Goal: Information Seeking & Learning: Learn about a topic

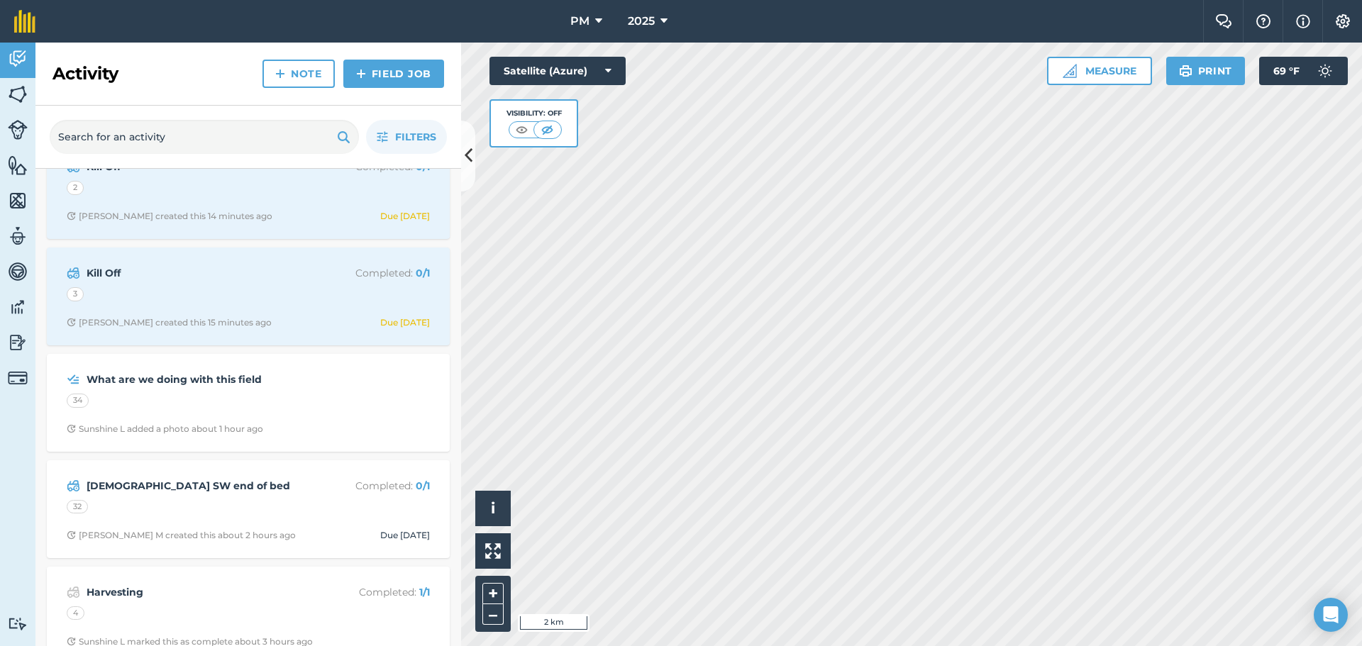
scroll to position [496, 0]
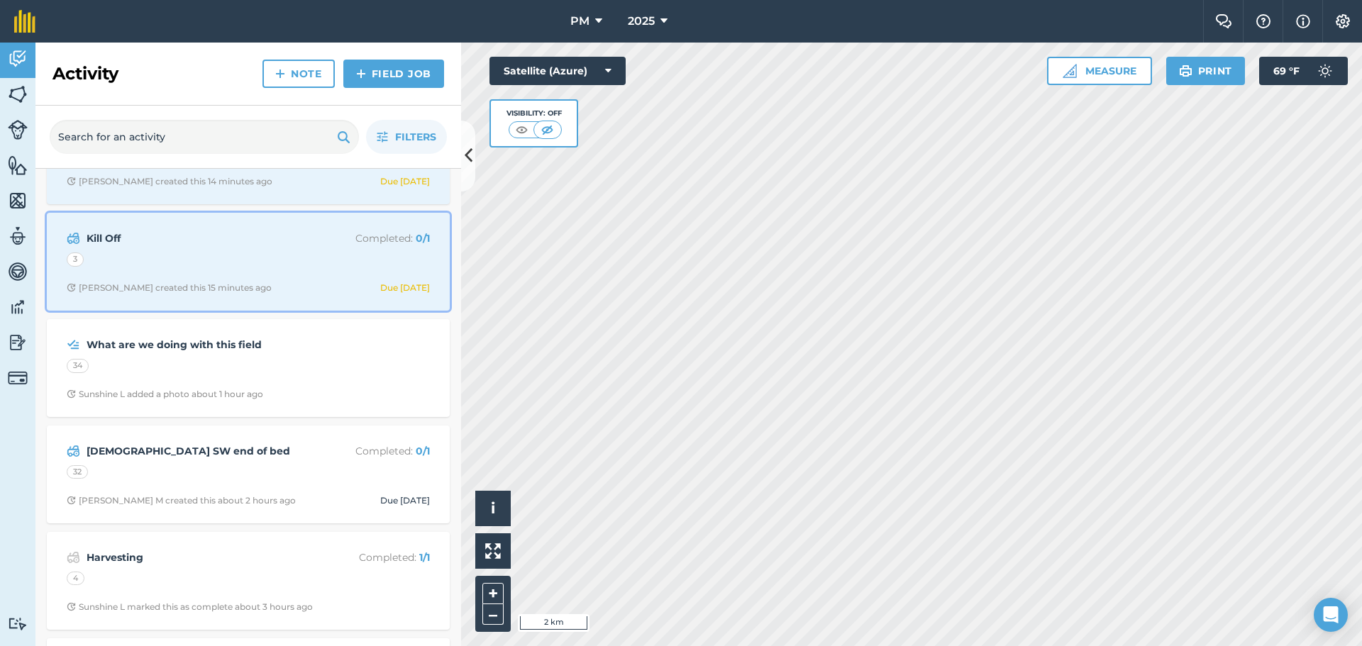
click at [190, 271] on div "Kill Off Completed : 0 / 1 3 [PERSON_NAME] created this 15 minutes ago Due [DAT…" at bounding box center [248, 261] width 386 height 81
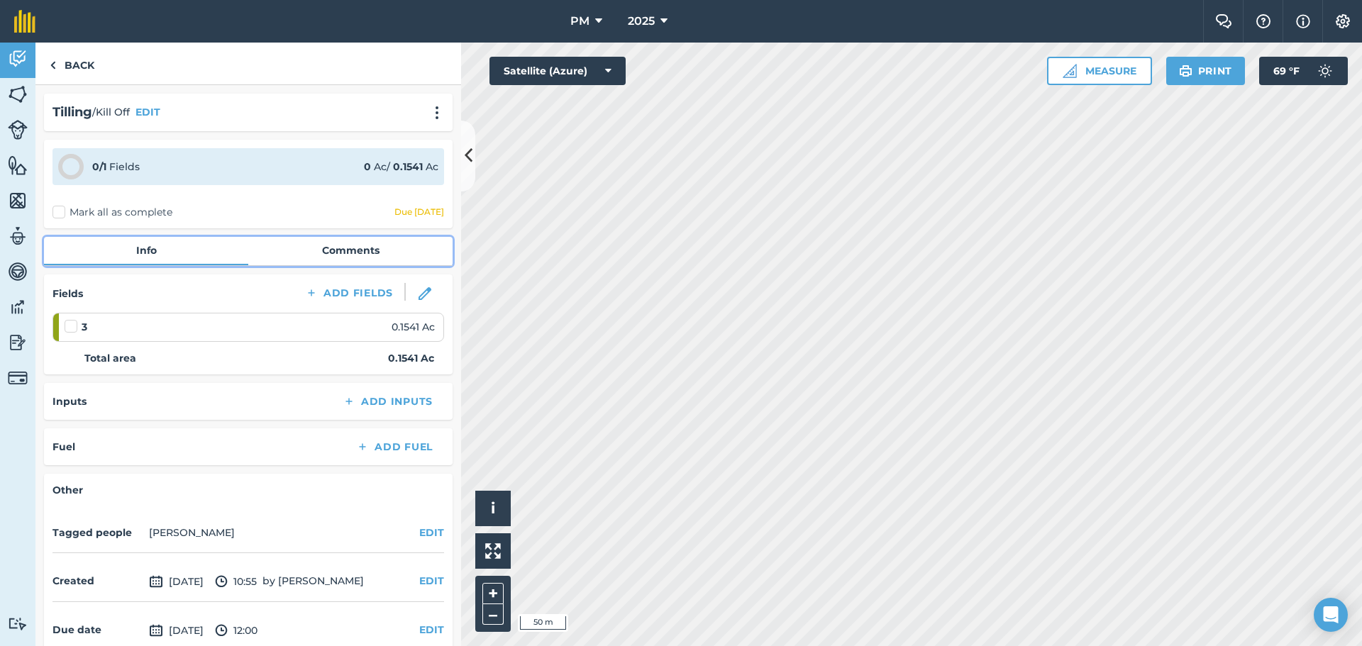
click at [311, 254] on link "Comments" at bounding box center [350, 250] width 204 height 27
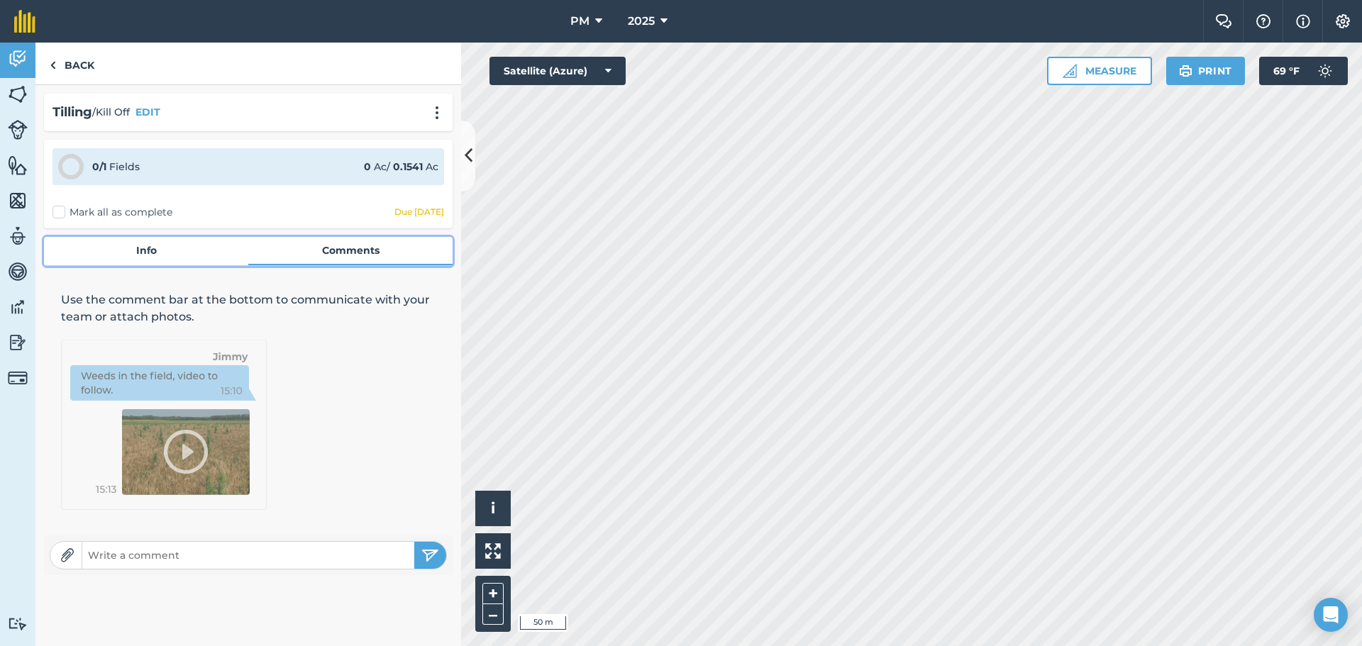
click at [163, 258] on link "Info" at bounding box center [146, 250] width 204 height 27
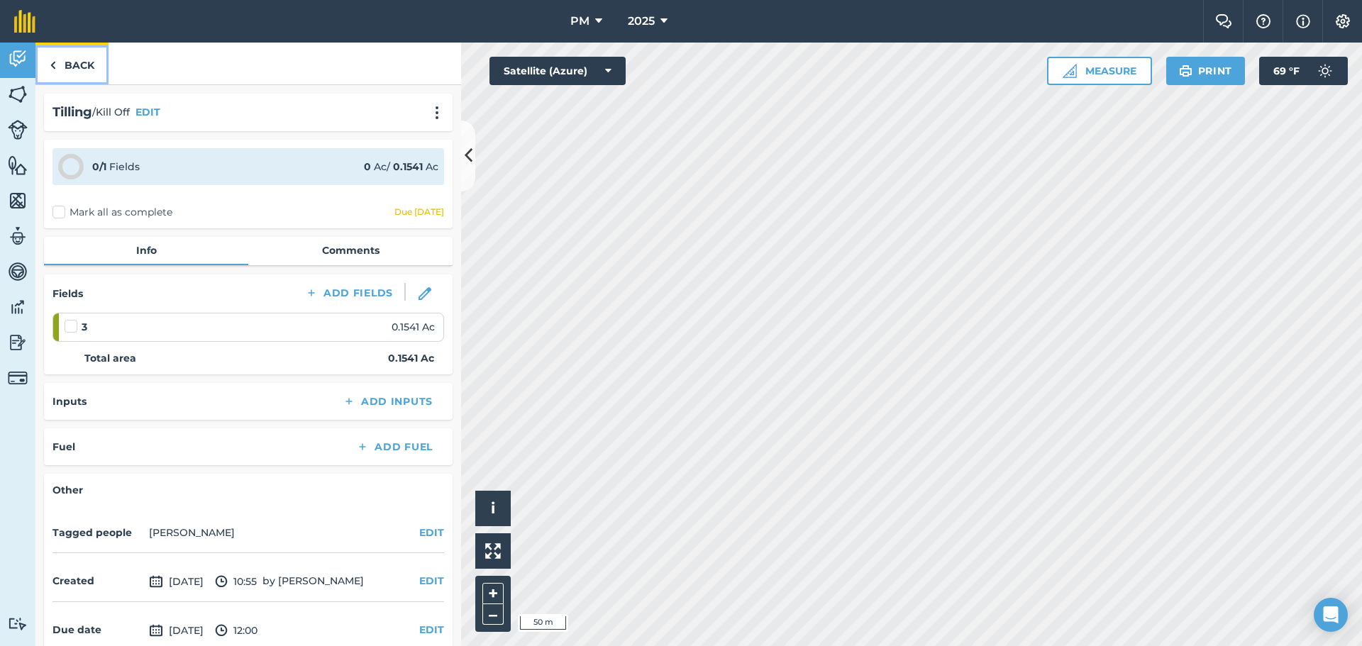
click at [61, 63] on link "Back" at bounding box center [71, 64] width 73 height 42
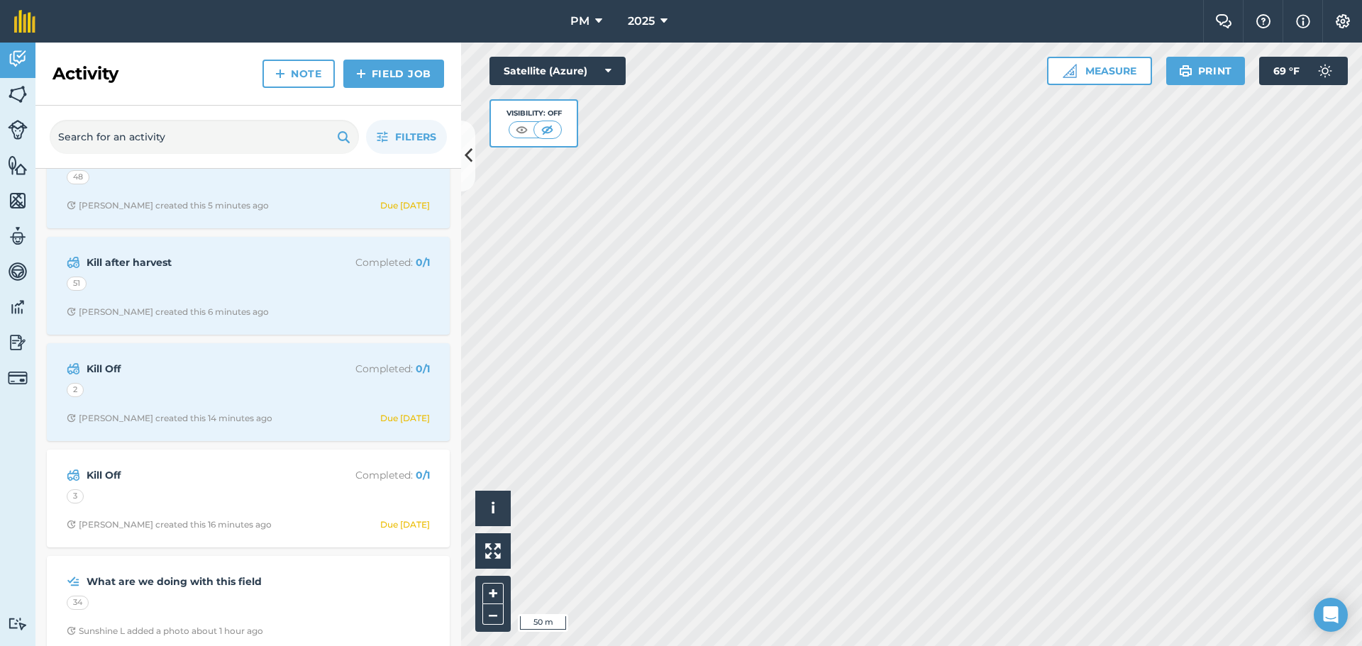
scroll to position [355, 0]
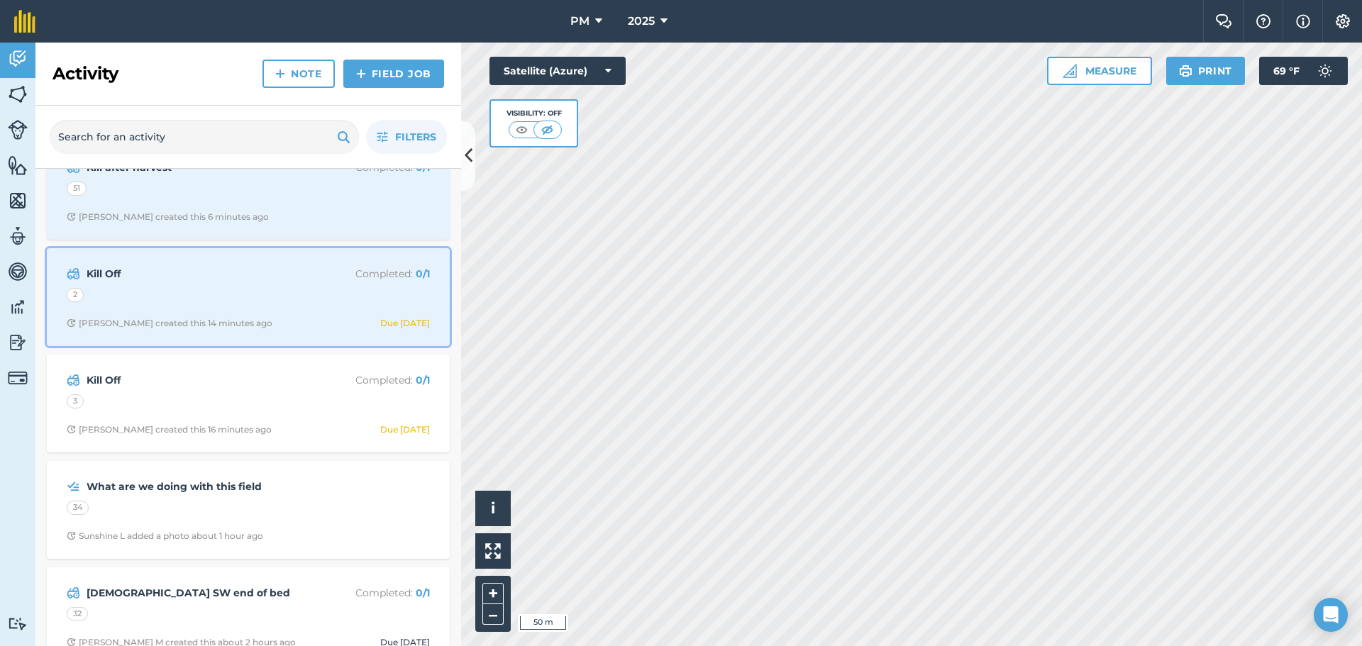
click at [223, 315] on div "Kill Off Completed : 0 / 1 2 [PERSON_NAME] created this 14 minutes ago Due [DAT…" at bounding box center [248, 297] width 386 height 81
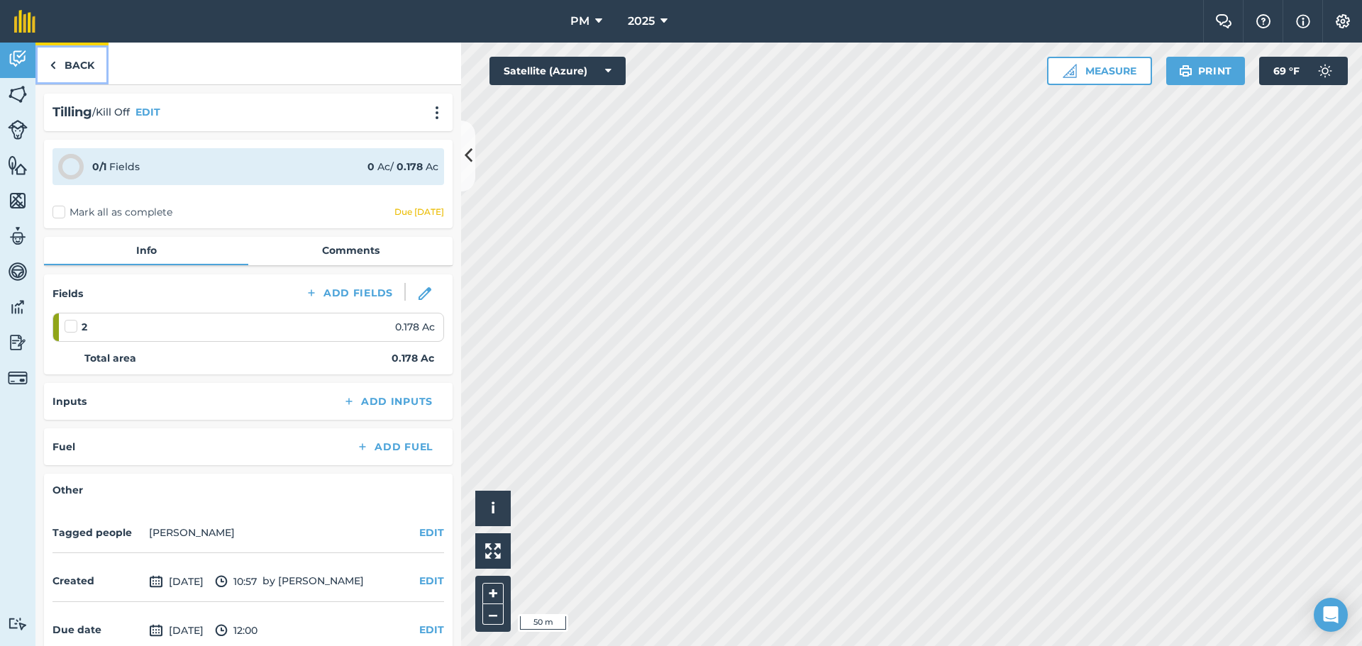
click at [82, 61] on link "Back" at bounding box center [71, 64] width 73 height 42
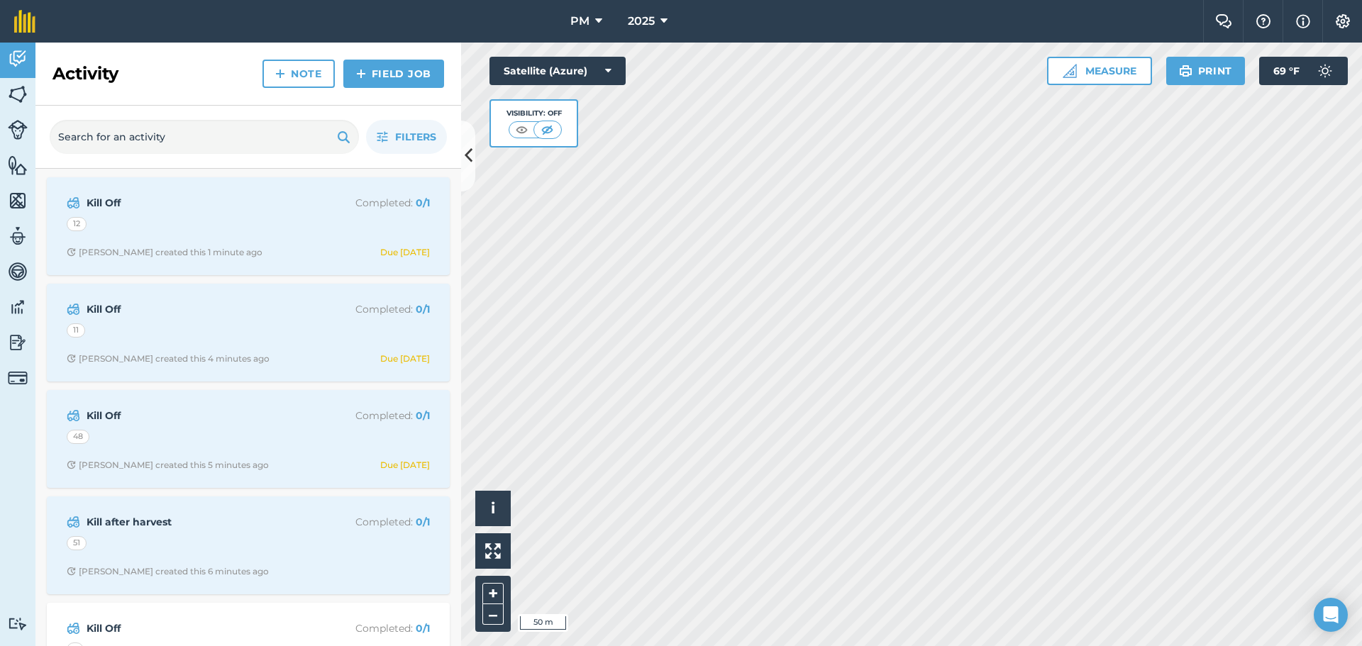
scroll to position [71, 0]
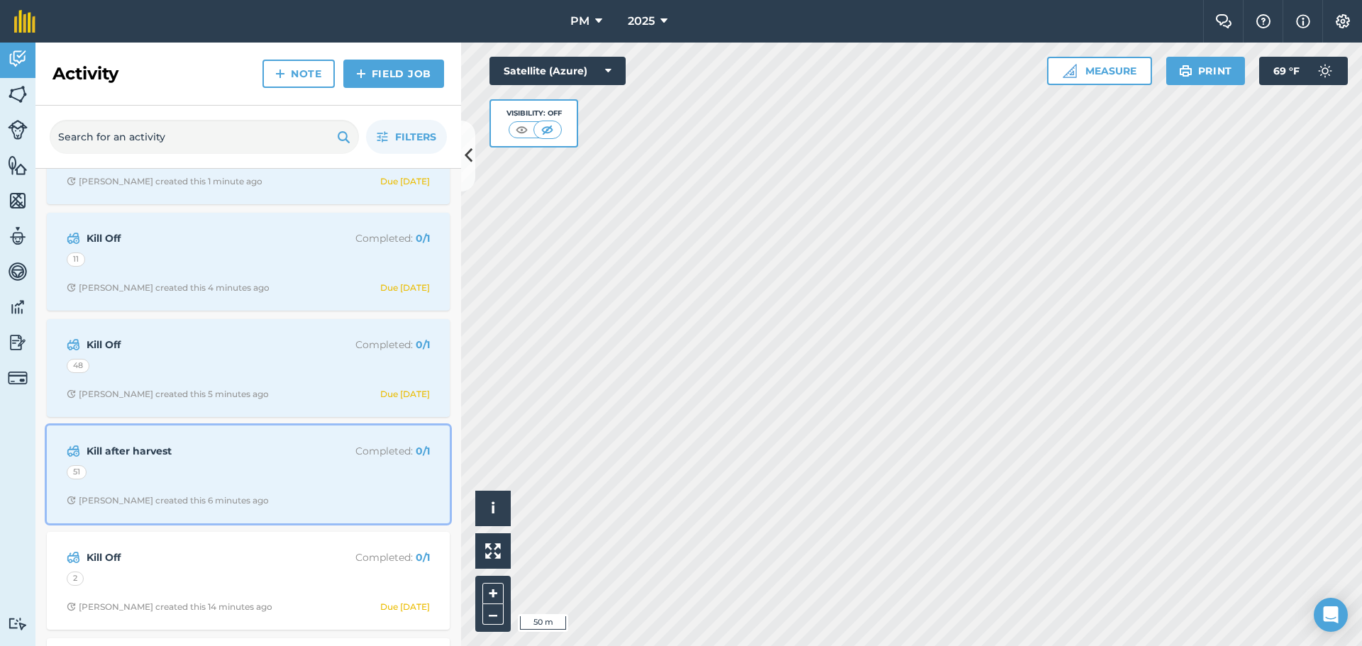
click at [210, 470] on div "51" at bounding box center [248, 474] width 363 height 18
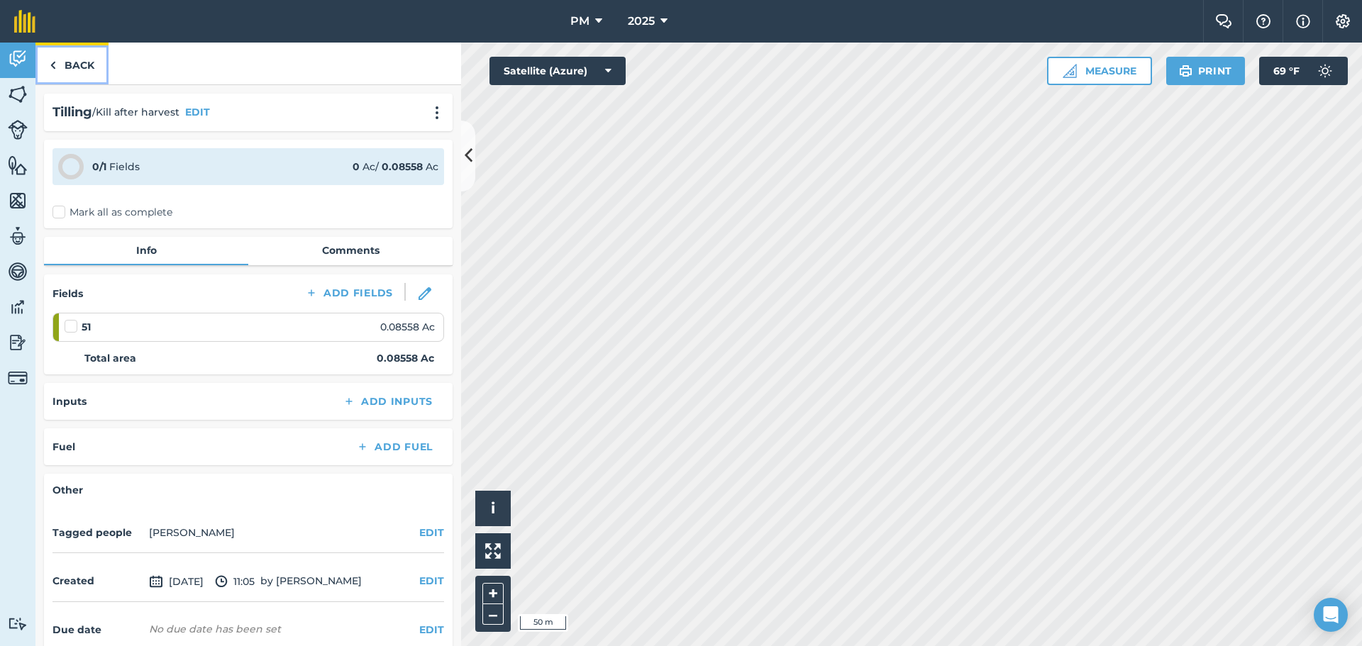
click at [88, 65] on link "Back" at bounding box center [71, 64] width 73 height 42
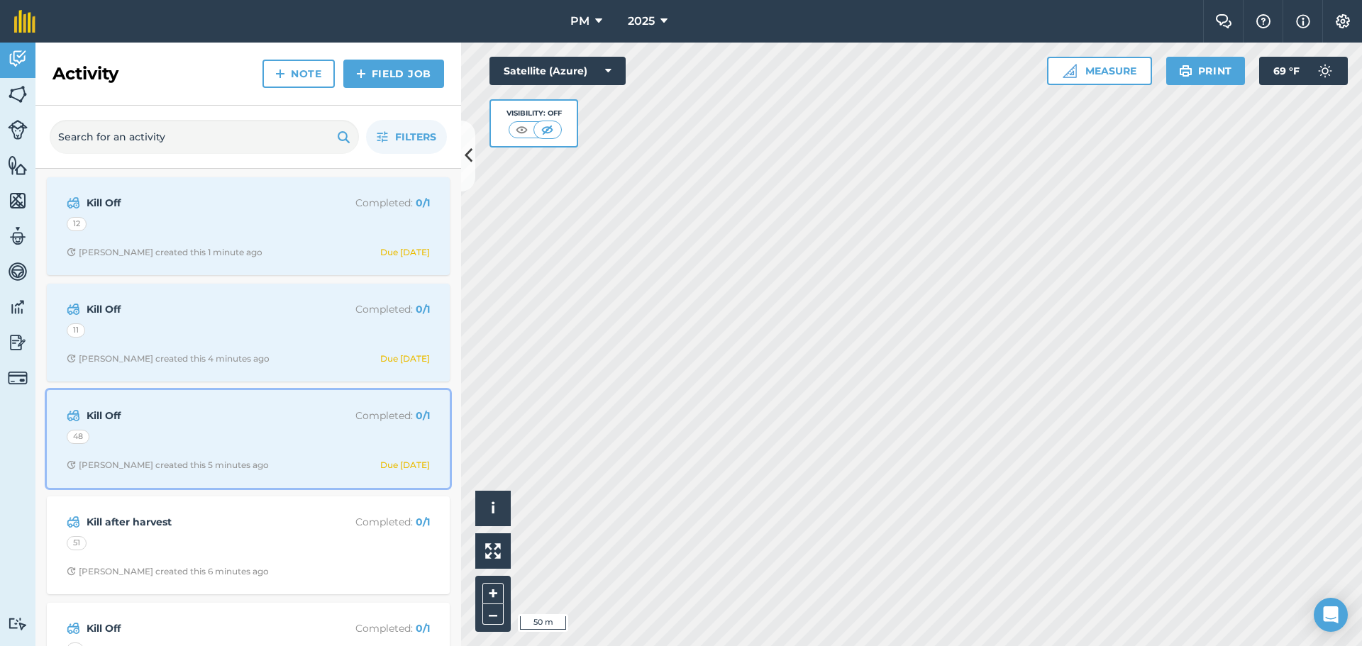
click at [152, 449] on div "Kill Off Completed : 0 / 1 48 [PERSON_NAME] created this 5 minutes ago Due [DAT…" at bounding box center [248, 439] width 386 height 81
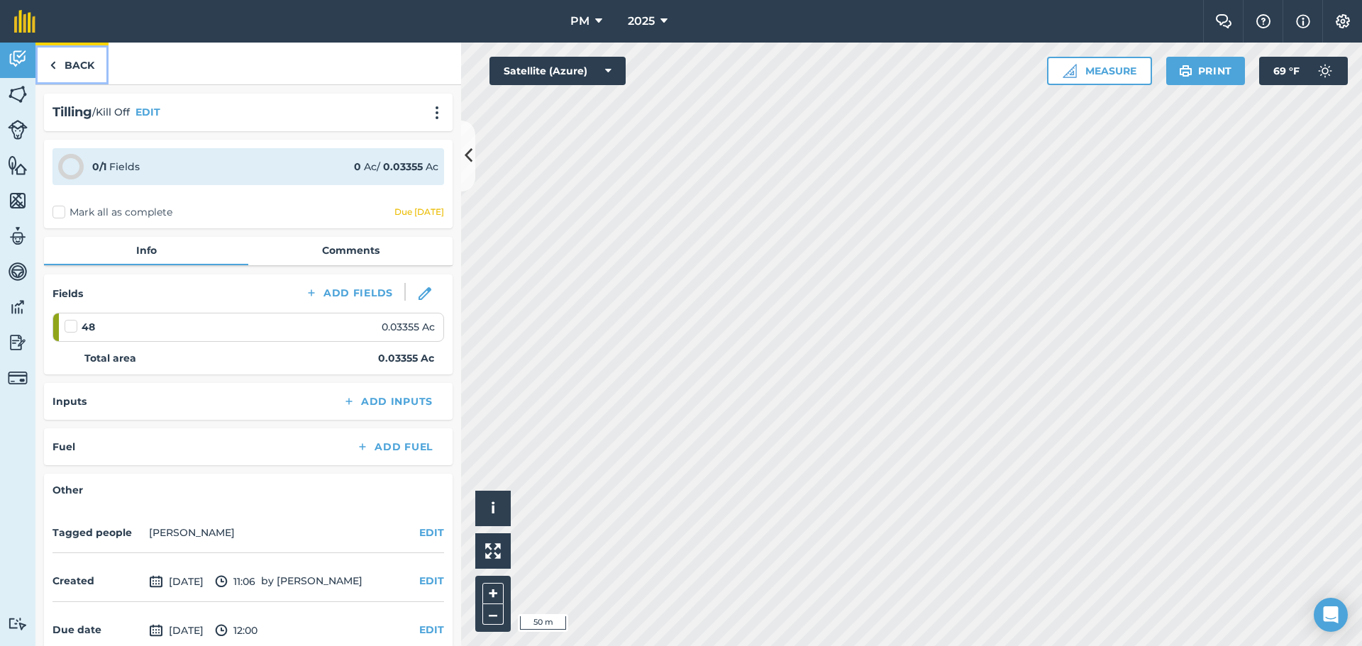
click at [81, 70] on link "Back" at bounding box center [71, 64] width 73 height 42
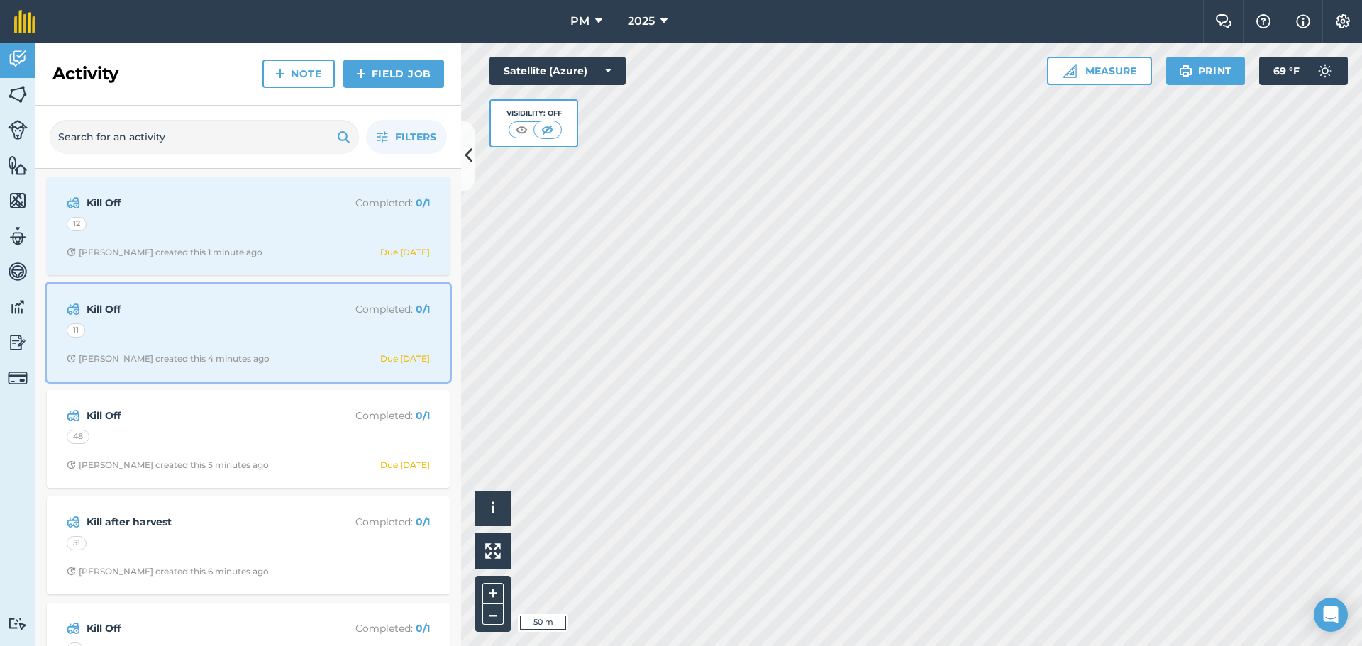
click at [150, 304] on strong "Kill Off" at bounding box center [199, 309] width 225 height 16
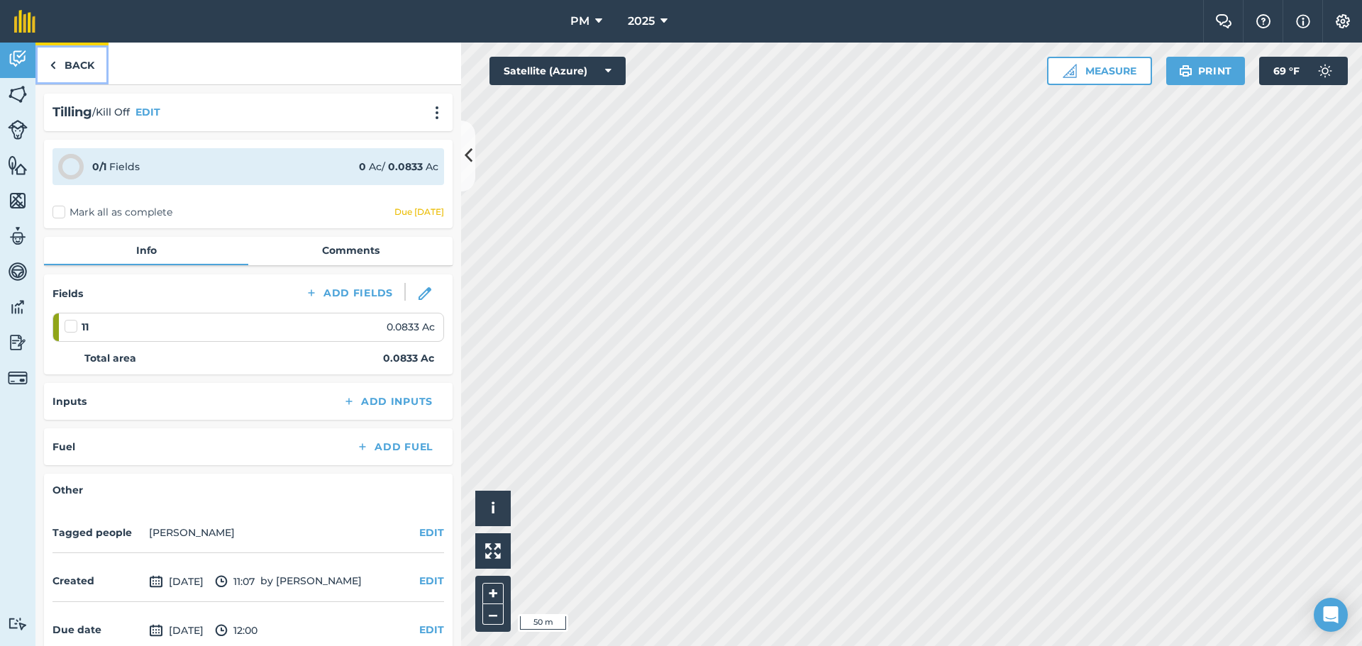
click at [82, 61] on link "Back" at bounding box center [71, 64] width 73 height 42
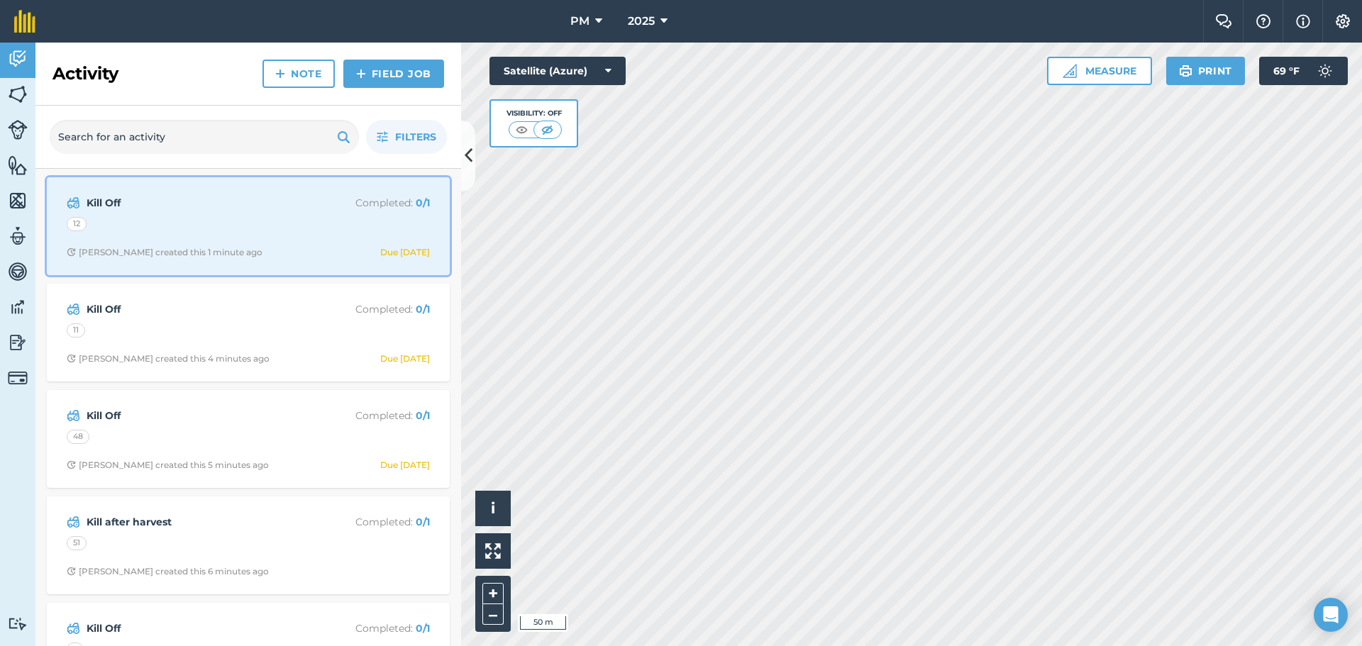
click at [173, 232] on div "12" at bounding box center [248, 226] width 363 height 18
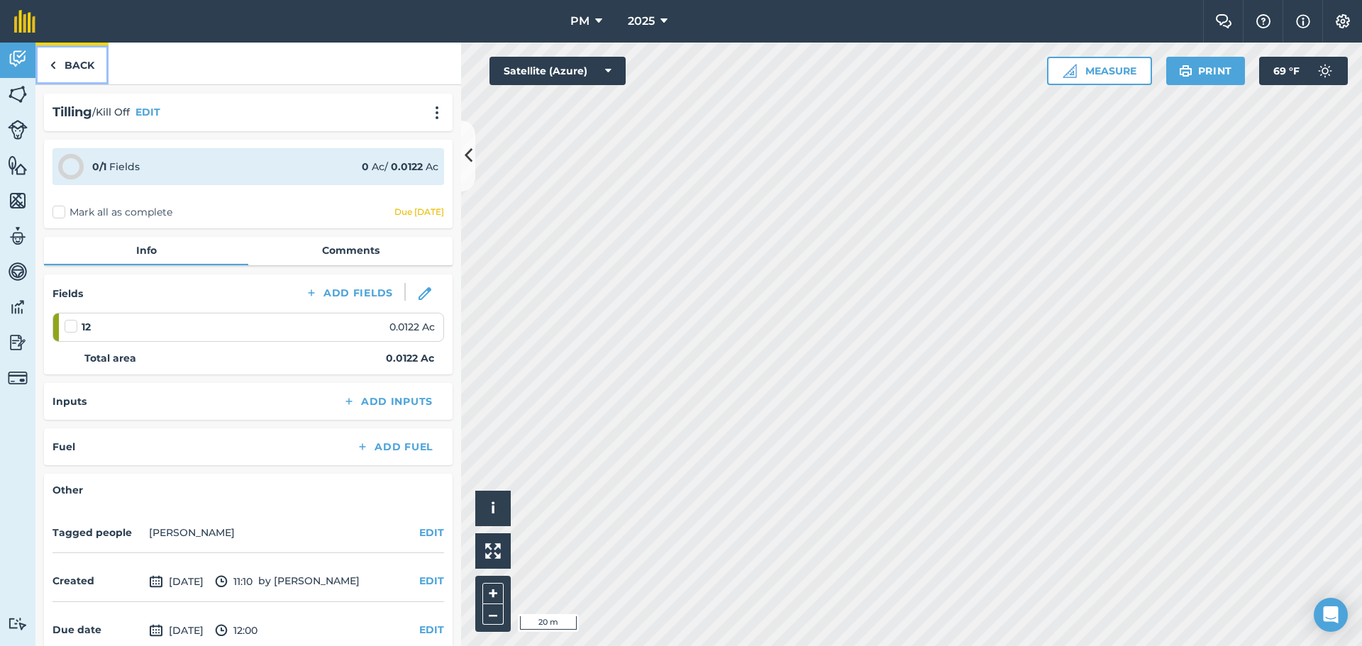
click at [87, 62] on link "Back" at bounding box center [71, 64] width 73 height 42
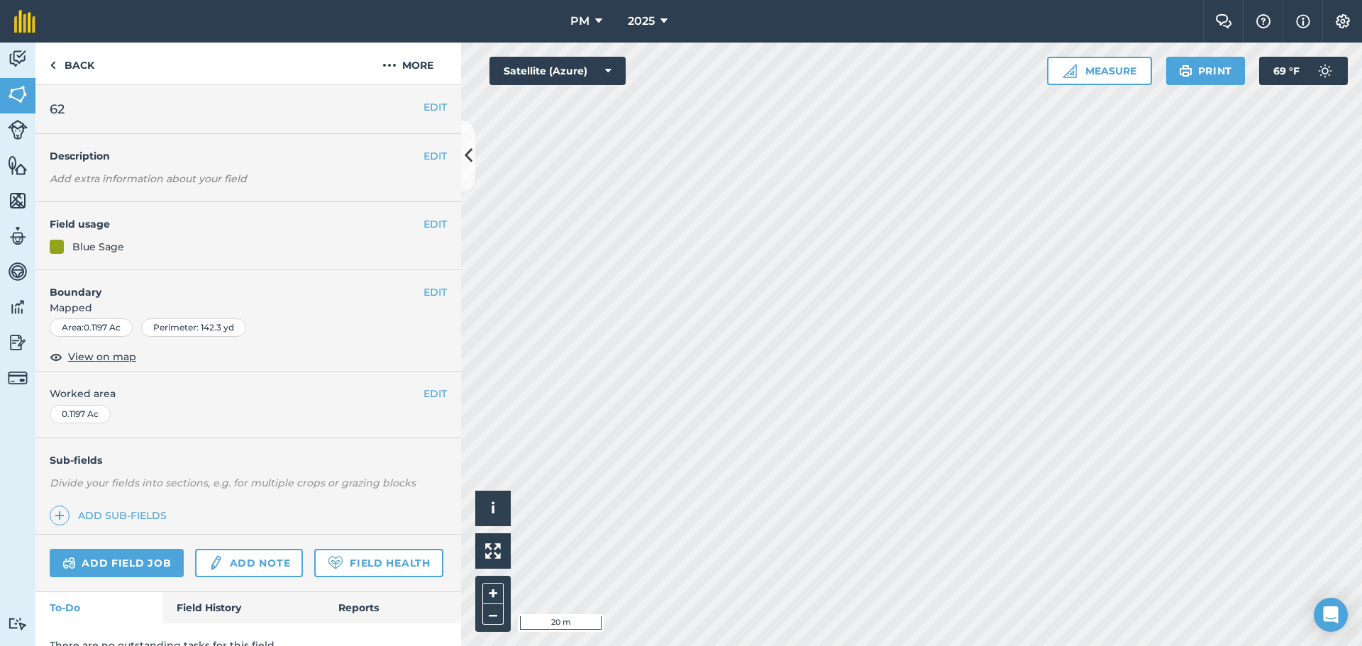
scroll to position [61, 0]
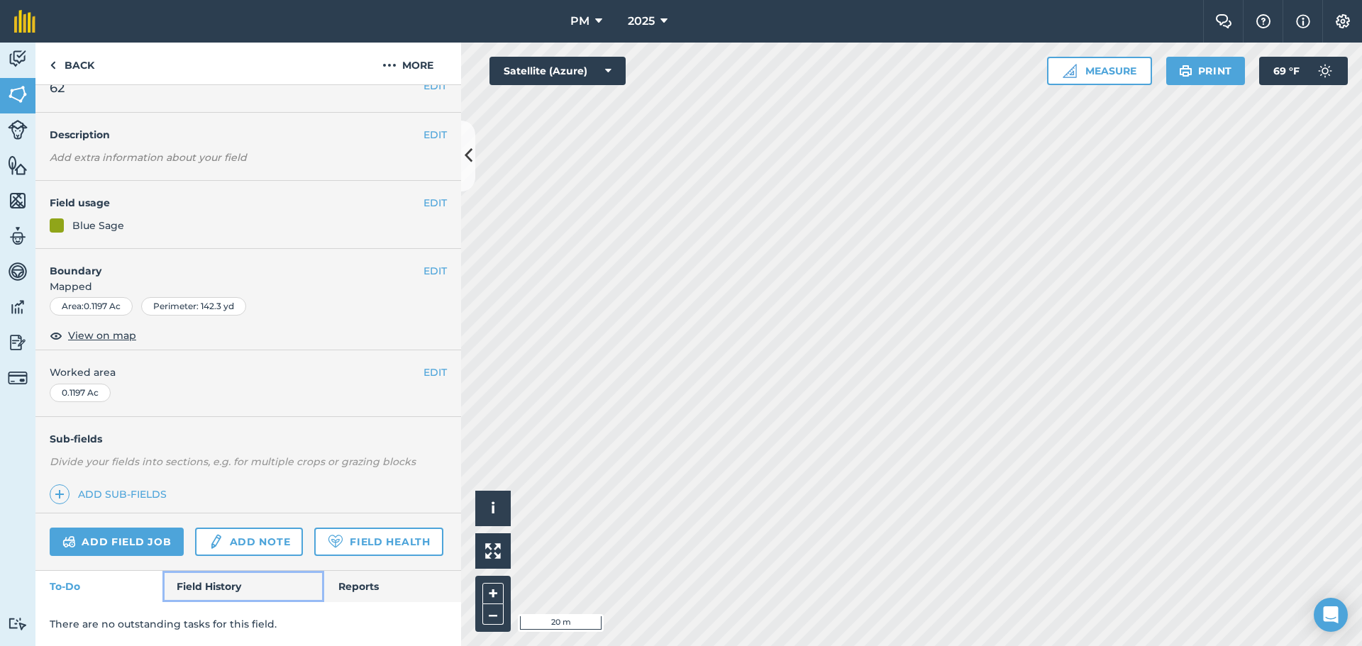
click at [239, 581] on link "Field History" at bounding box center [242, 586] width 161 height 31
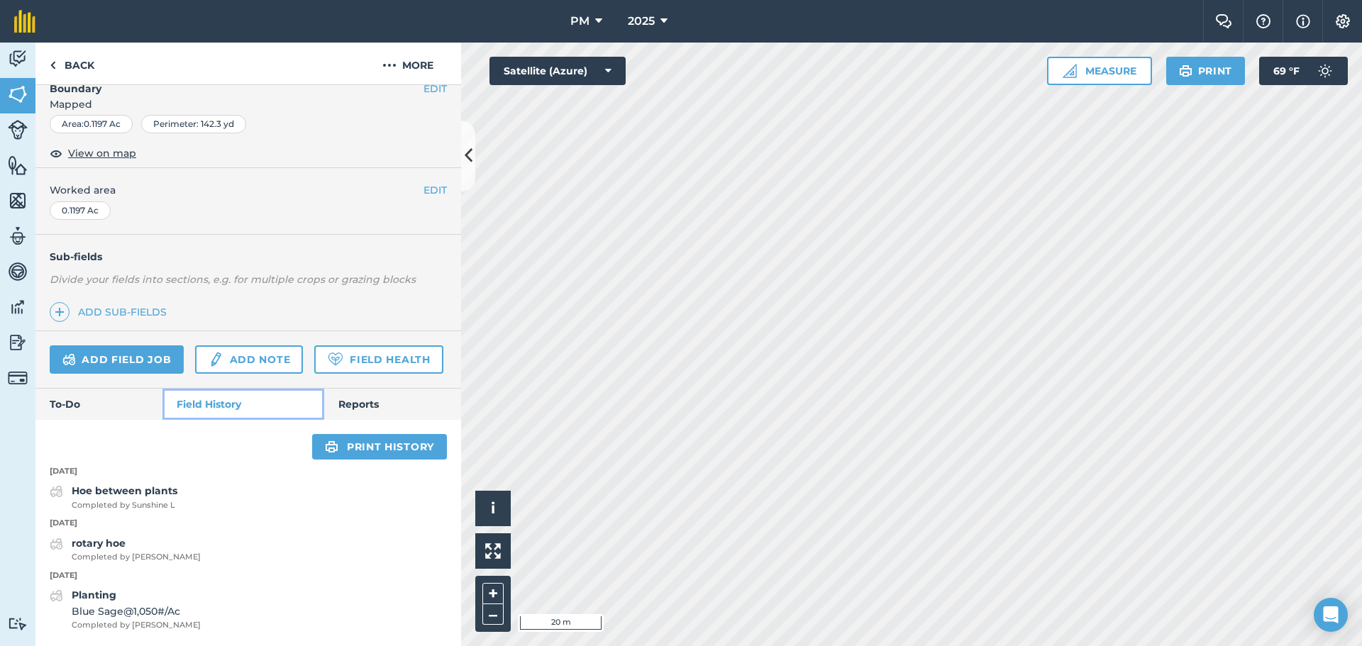
scroll to position [243, 0]
click at [363, 405] on link "Reports" at bounding box center [392, 404] width 137 height 31
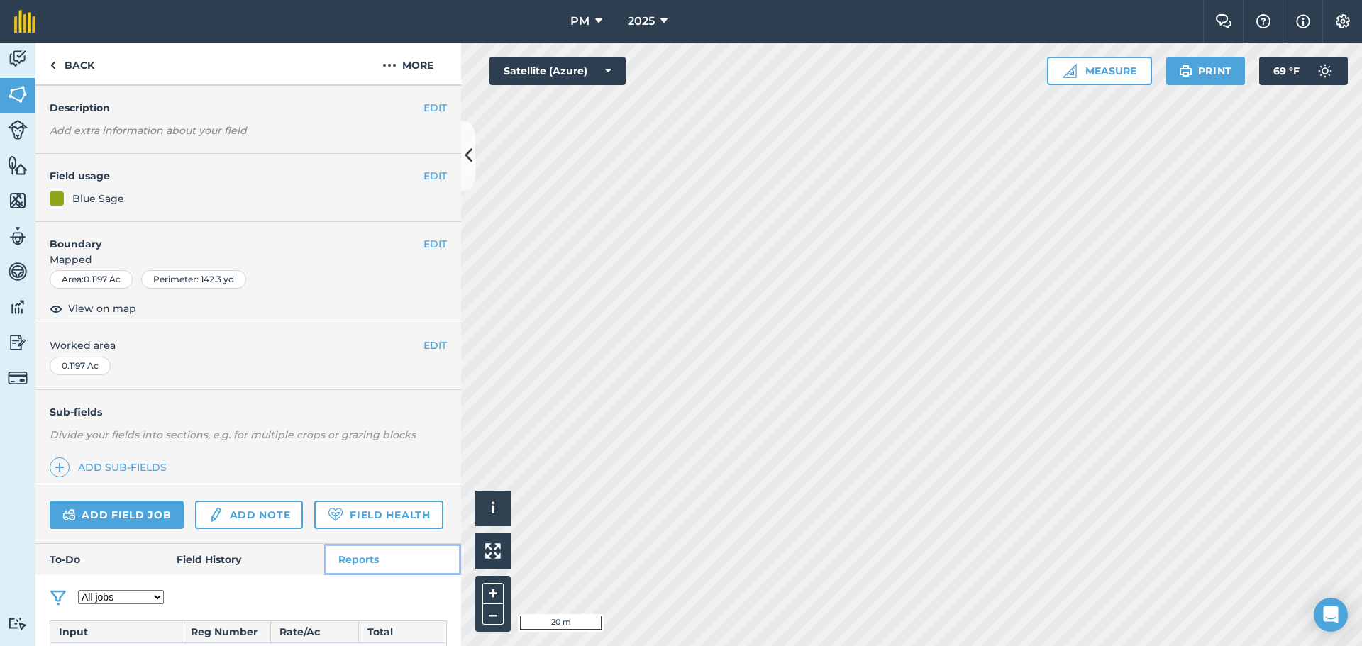
scroll to position [144, 0]
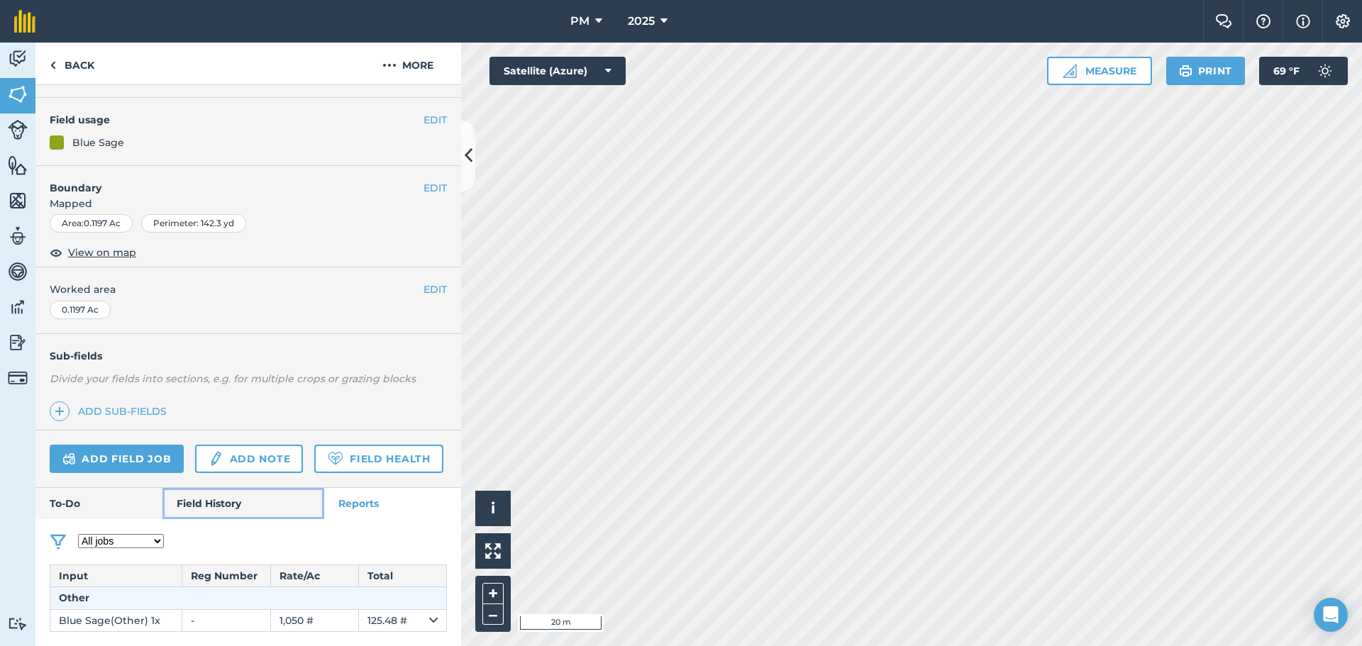
click at [262, 499] on link "Field History" at bounding box center [242, 503] width 161 height 31
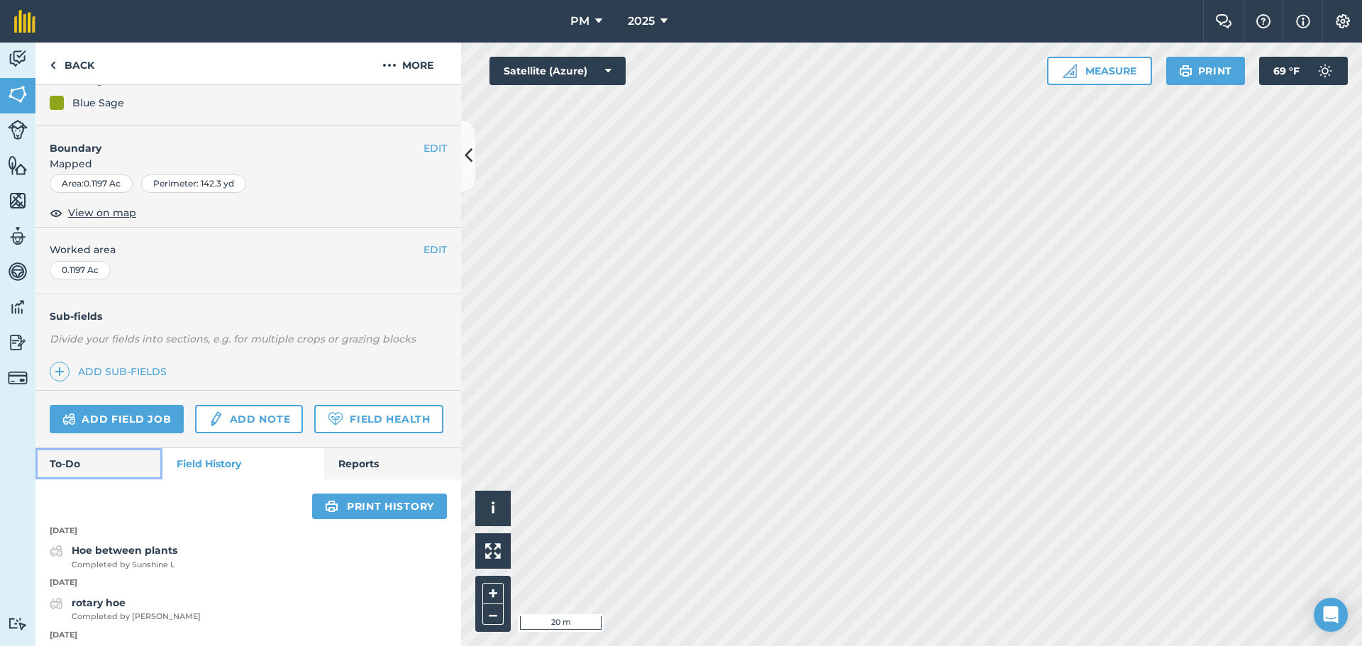
click at [122, 479] on link "To-Do" at bounding box center [98, 463] width 127 height 31
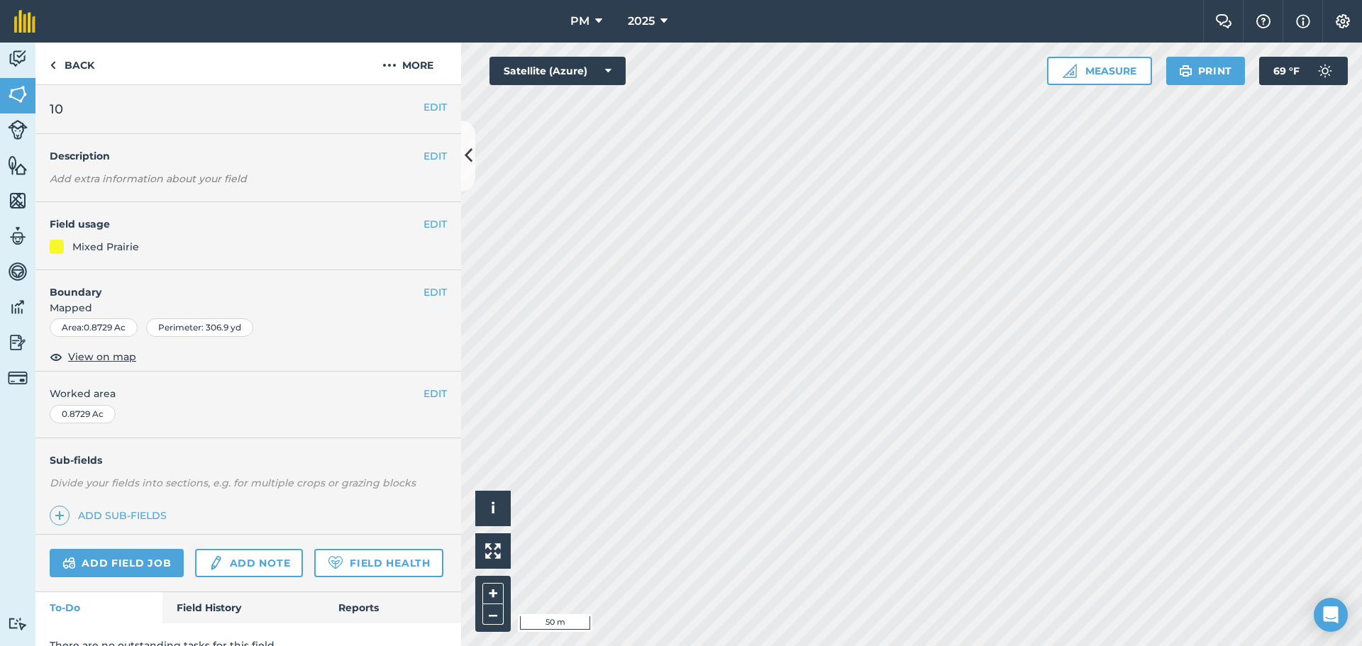
scroll to position [61, 0]
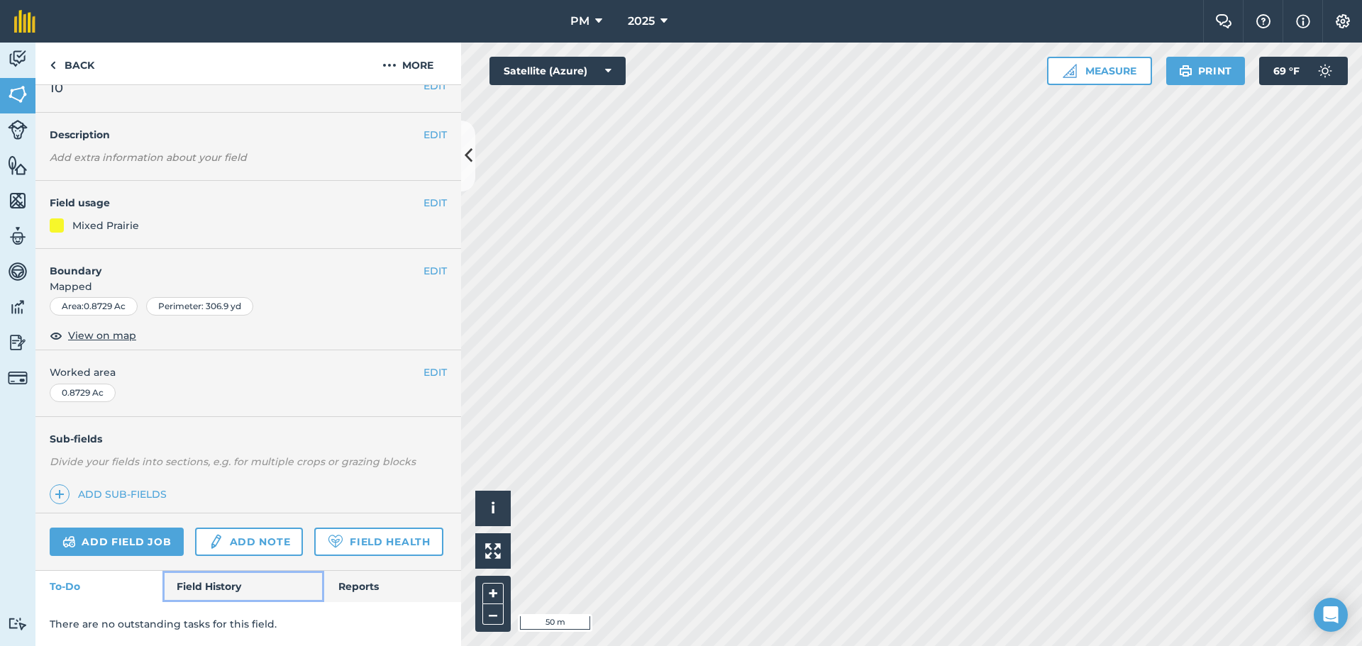
click at [243, 584] on link "Field History" at bounding box center [242, 586] width 161 height 31
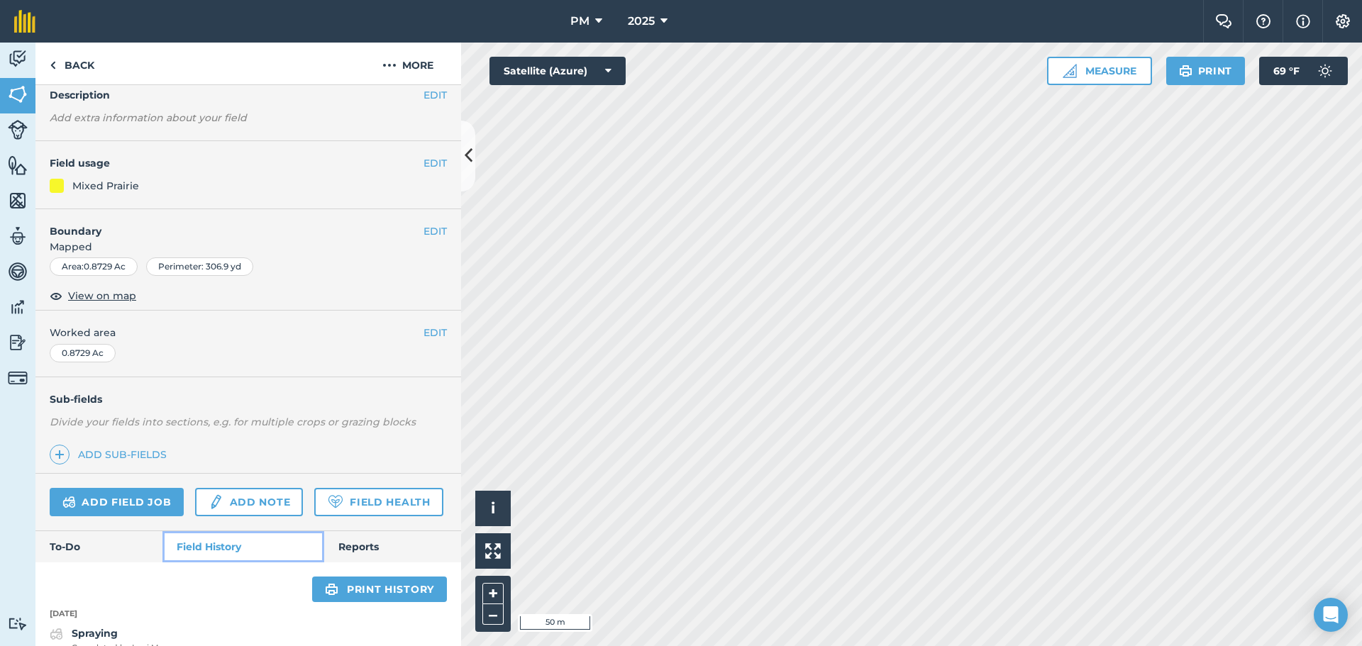
scroll to position [123, 0]
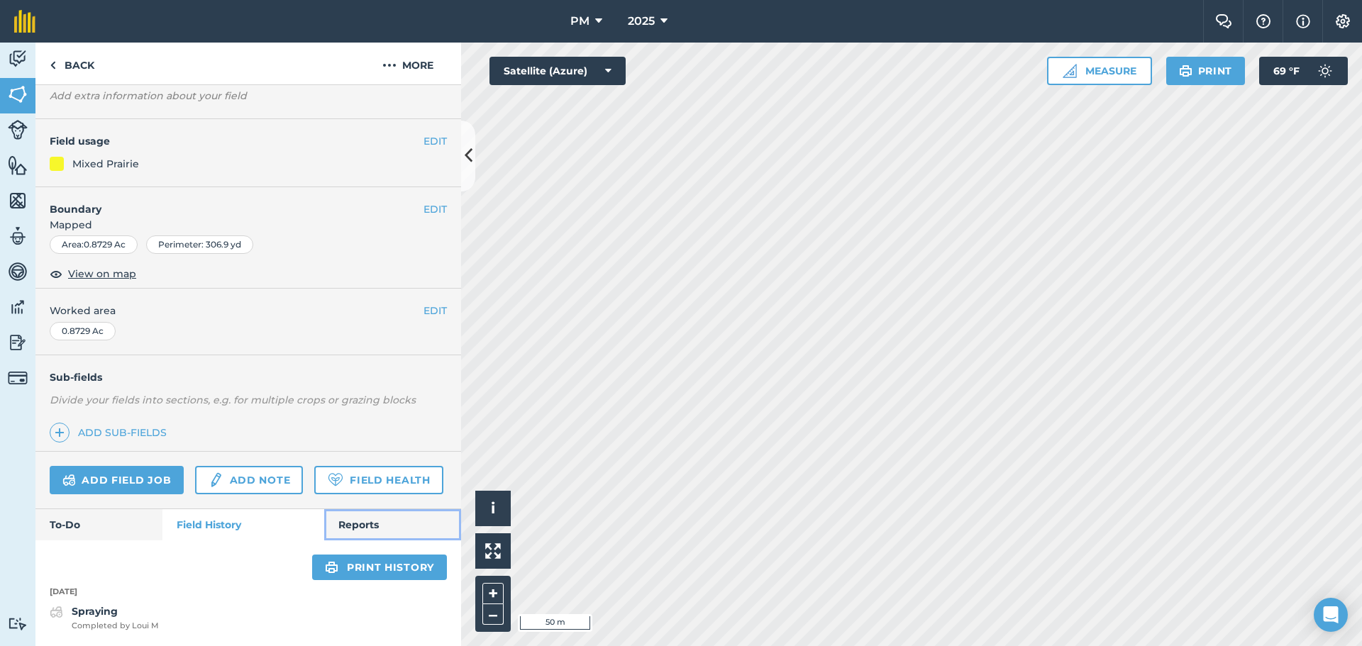
click at [347, 518] on link "Reports" at bounding box center [392, 524] width 137 height 31
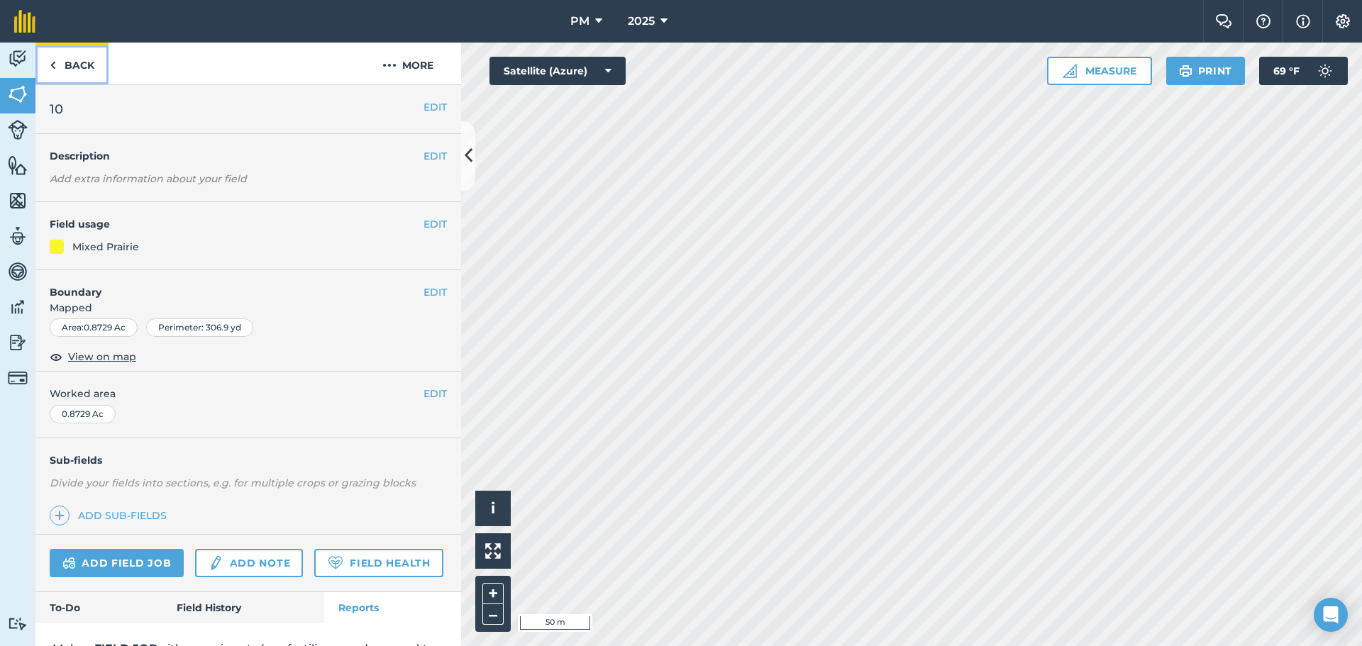
click at [87, 66] on link "Back" at bounding box center [71, 64] width 73 height 42
click at [27, 57] on img at bounding box center [18, 58] width 20 height 21
